Goal: Use online tool/utility: Utilize a website feature to perform a specific function

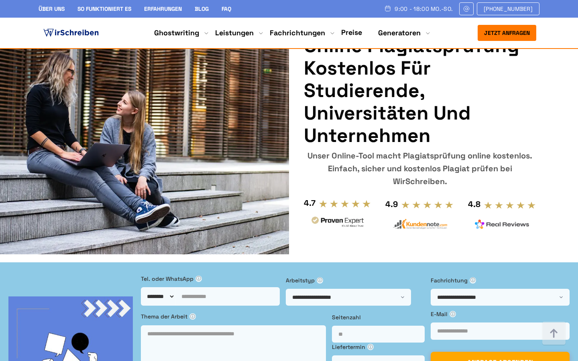
scroll to position [622, 0]
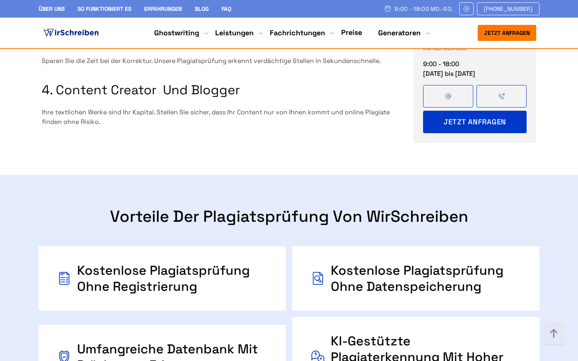
scroll to position [998, 0]
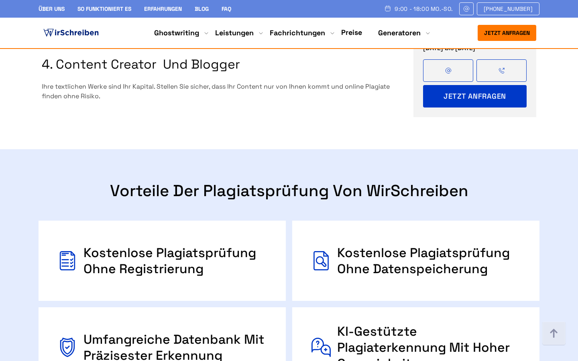
click at [120, 237] on div "Kostenlose Plagiatsprüfung ohne Registrierung" at bounding box center [175, 261] width 183 height 48
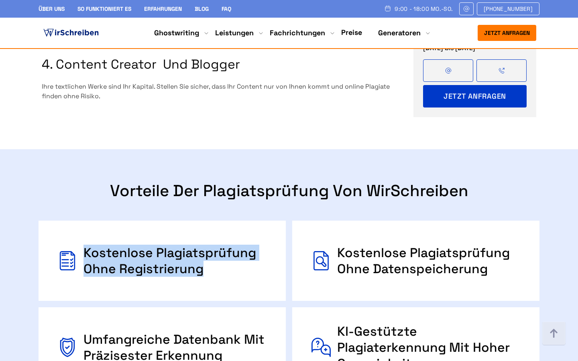
click at [120, 237] on div "Kostenlose Plagiatsprüfung ohne Registrierung" at bounding box center [175, 261] width 183 height 48
click at [169, 237] on div "Kostenlose Plagiatsprüfung ohne Registrierung" at bounding box center [175, 261] width 183 height 48
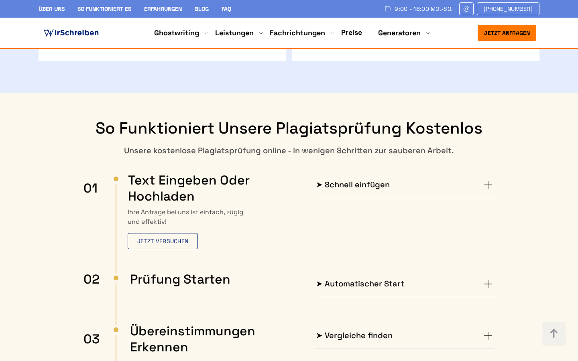
scroll to position [1322, 0]
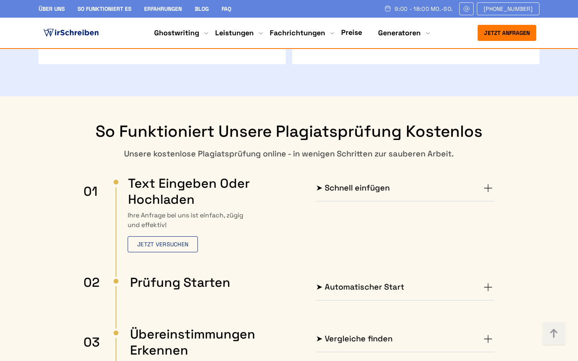
click at [348, 182] on h4 "➤ Schnell einfügen" at bounding box center [353, 188] width 74 height 13
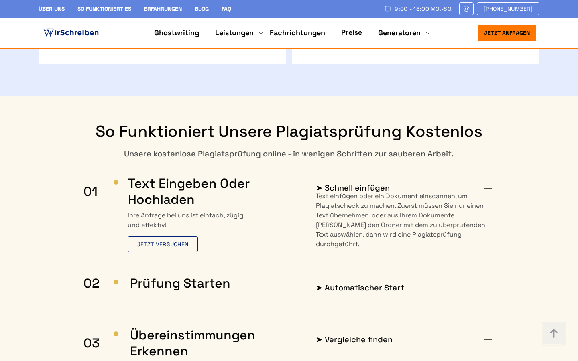
click at [348, 192] on p "Text einfügen oder ein Dokument einscannen, um Plagiatscheck zu machen. Zuerst …" at bounding box center [405, 221] width 179 height 58
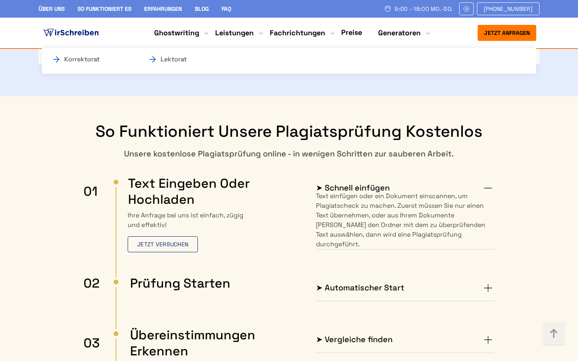
click at [252, 35] on li "Leistungen Korrektorat Lektorat" at bounding box center [234, 33] width 39 height 10
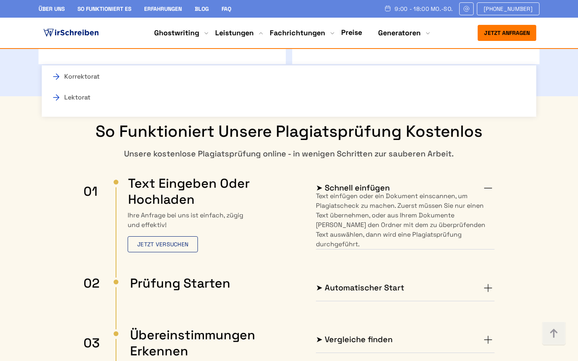
click at [499, 29] on button "Jetzt anfragen" at bounding box center [507, 33] width 59 height 16
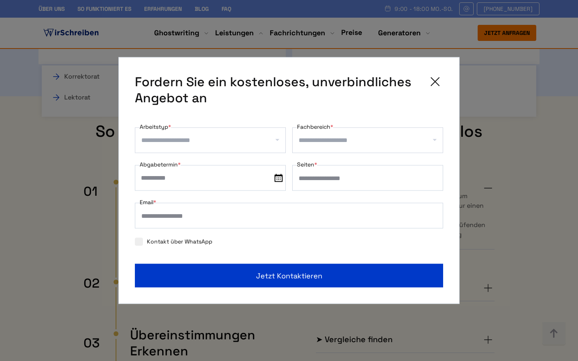
click at [436, 87] on icon at bounding box center [435, 82] width 16 height 16
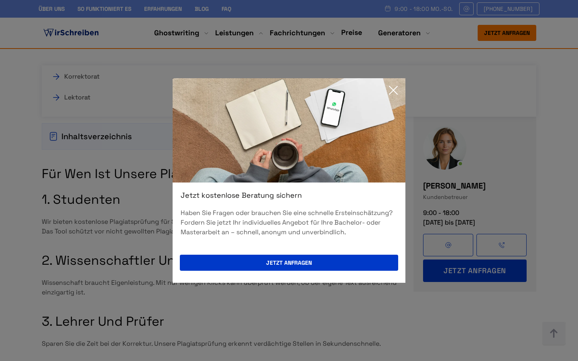
scroll to position [872, 0]
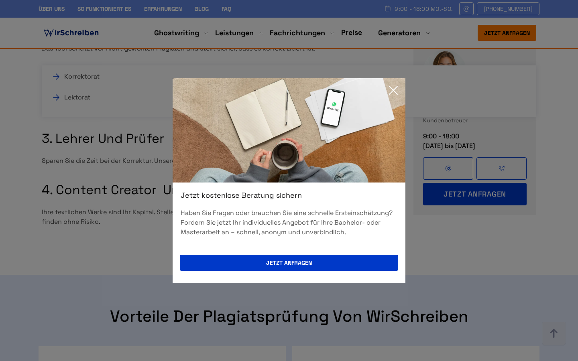
click at [396, 98] on icon at bounding box center [394, 90] width 16 height 16
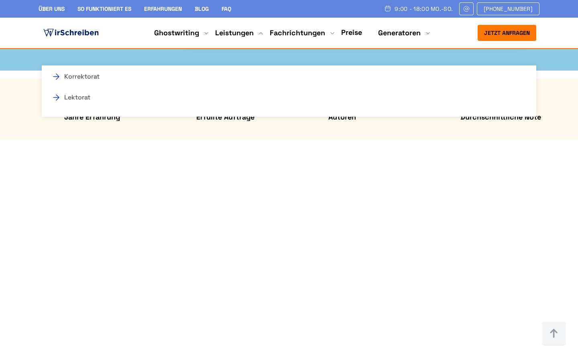
scroll to position [385, 0]
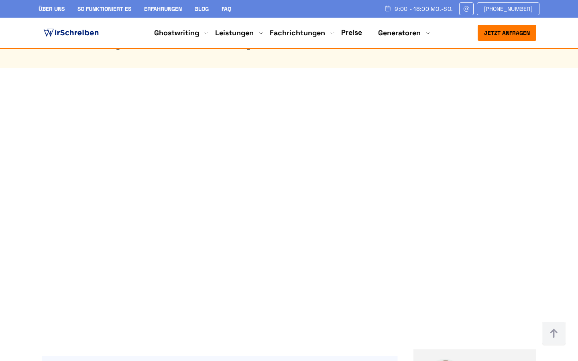
scroll to position [460, 0]
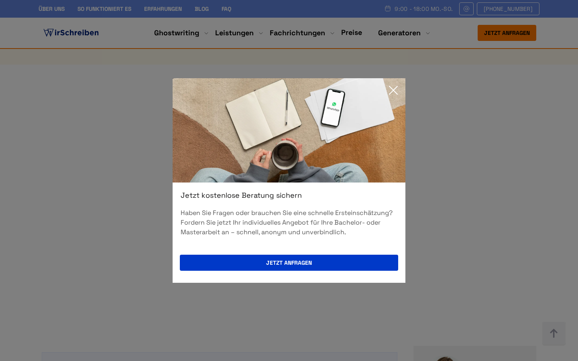
click at [396, 90] on icon at bounding box center [394, 90] width 16 height 16
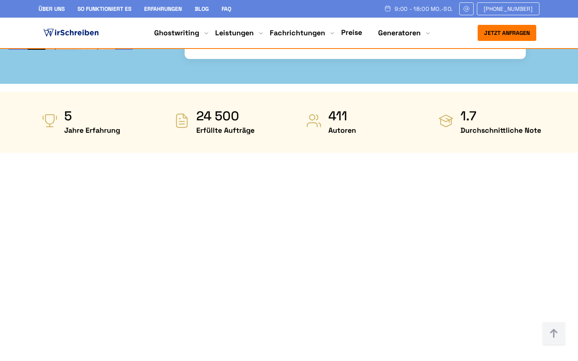
scroll to position [372, 0]
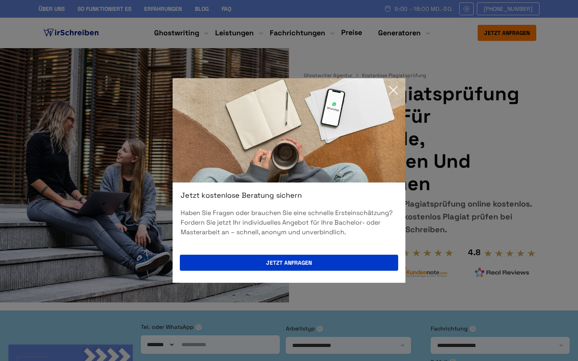
click at [392, 96] on icon at bounding box center [394, 90] width 16 height 16
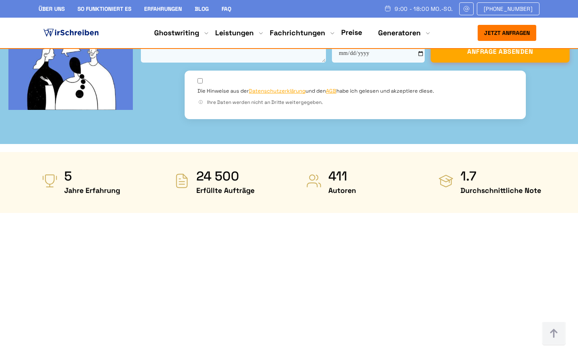
scroll to position [370, 0]
